Goal: Task Accomplishment & Management: Use online tool/utility

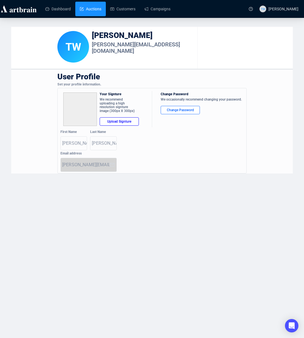
click at [98, 11] on link "Auctions" at bounding box center [91, 9] width 22 height 15
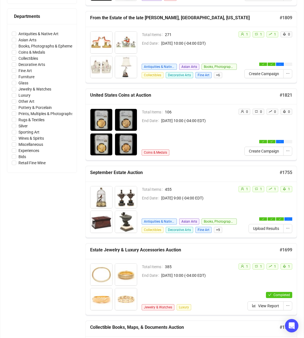
scroll to position [154, 0]
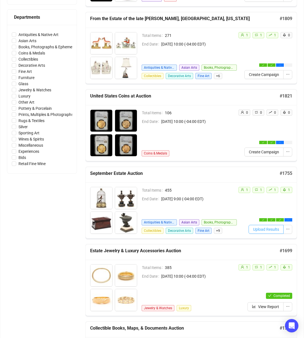
click at [265, 232] on span "Upload Results" at bounding box center [266, 230] width 26 height 6
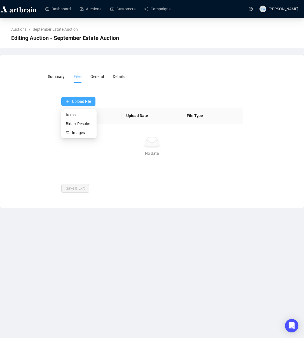
click at [78, 104] on button "Upload File" at bounding box center [78, 101] width 34 height 9
click at [80, 126] on span "Bids + Results" at bounding box center [79, 124] width 26 height 6
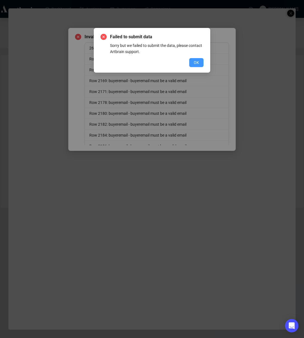
click at [194, 62] on span "OK" at bounding box center [196, 63] width 5 height 6
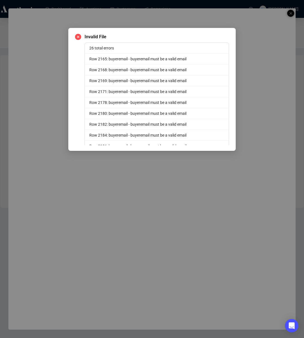
drag, startPoint x: 79, startPoint y: 37, endPoint x: 135, endPoint y: 25, distance: 57.7
click at [80, 37] on icon "close-circle" at bounding box center [78, 37] width 6 height 6
click at [78, 36] on icon "close-circle" at bounding box center [78, 37] width 6 height 6
click at [292, 13] on div "Invalid File 26 total errors Row 2165: buyeremail - buyeremail must be a valid …" at bounding box center [152, 169] width 304 height 338
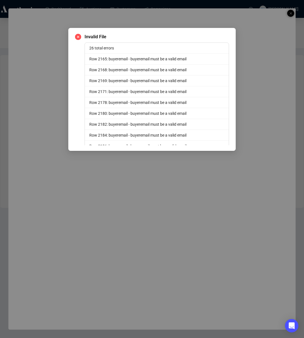
click at [291, 13] on div "Invalid File 26 total errors Row 2165: buyeremail - buyeremail must be a valid …" at bounding box center [152, 169] width 304 height 338
drag, startPoint x: 171, startPoint y: 60, endPoint x: 78, endPoint y: 36, distance: 95.5
click at [78, 36] on div "Invalid File 26 total errors Row 2165: buyeremail - buyeremail must be a valid …" at bounding box center [152, 186] width 154 height 304
click at [290, 12] on div "Invalid File 26 total errors Row 2165: buyeremail - buyeremail must be a valid …" at bounding box center [152, 169] width 304 height 338
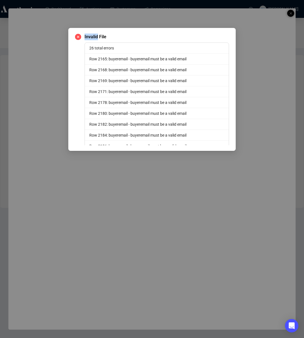
click at [177, 33] on div "Invalid File 26 total errors Row 2165: buyeremail - buyeremail must be a valid …" at bounding box center [151, 89] width 167 height 123
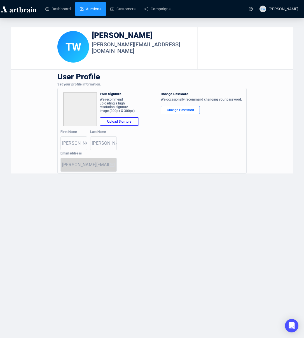
click at [89, 7] on link "Auctions" at bounding box center [91, 9] width 22 height 15
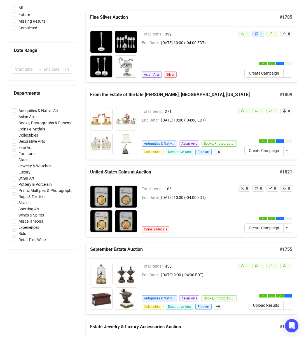
scroll to position [79, 0]
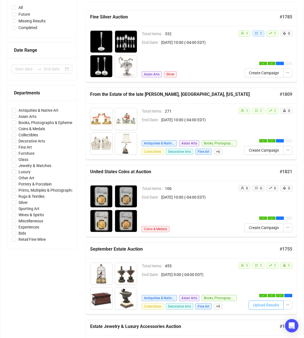
click at [264, 305] on span "Upload Results" at bounding box center [266, 305] width 26 height 6
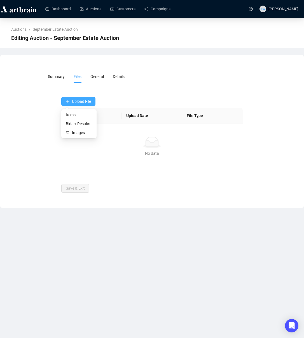
click at [88, 101] on span "Upload File" at bounding box center [81, 101] width 19 height 4
click at [81, 125] on span "Bids + Results" at bounding box center [79, 124] width 26 height 6
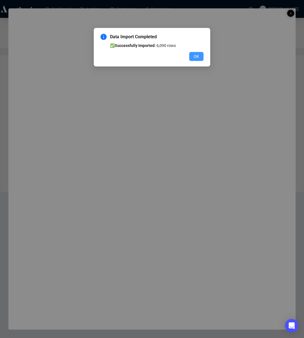
click at [196, 54] on span "OK" at bounding box center [196, 56] width 5 height 6
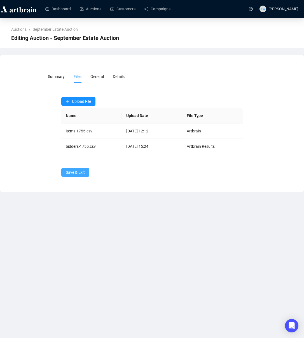
click at [83, 173] on span "Save & Exit" at bounding box center [75, 173] width 19 height 6
